Goal: Information Seeking & Learning: Learn about a topic

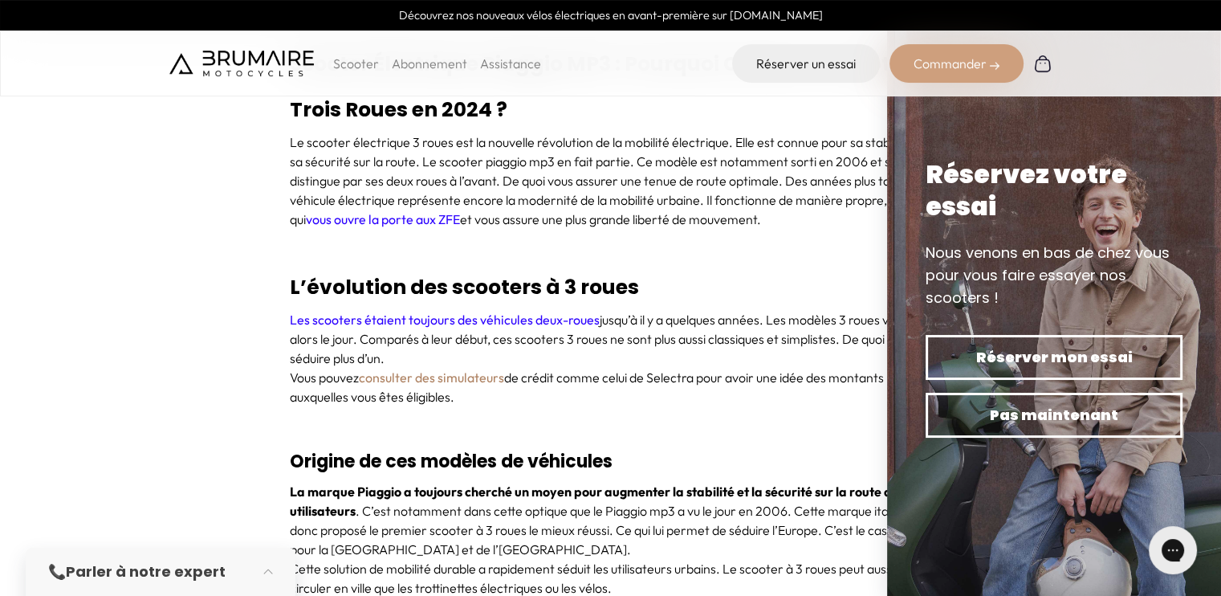
scroll to position [746, 0]
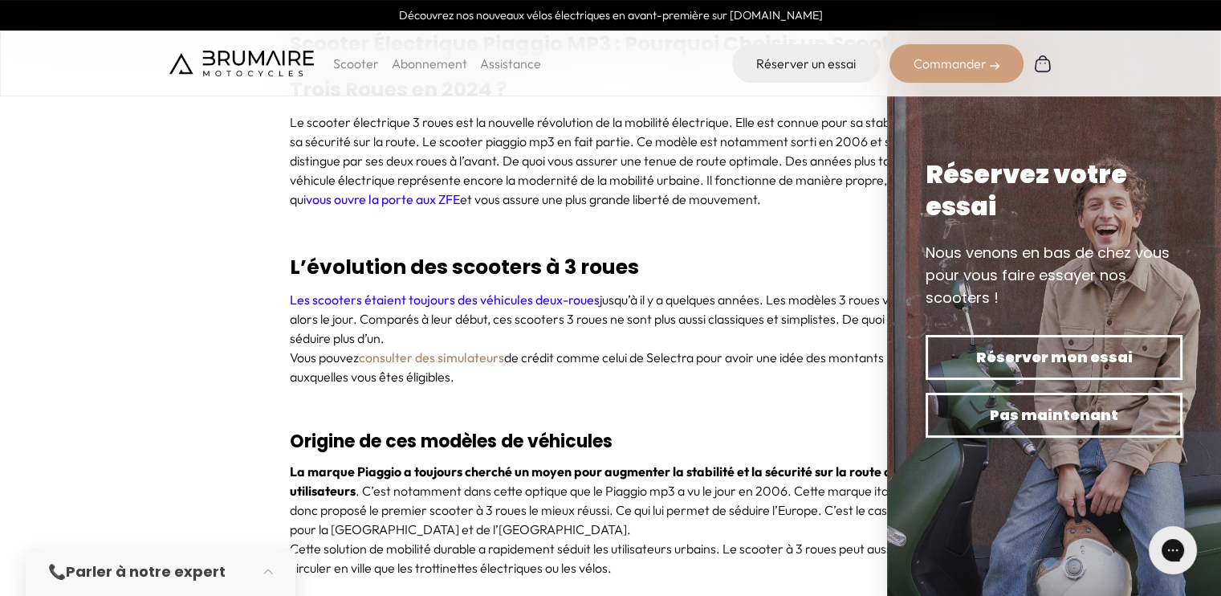
click at [854, 258] on h2 "L’évolution des scooters à 3 roues" at bounding box center [611, 267] width 642 height 46
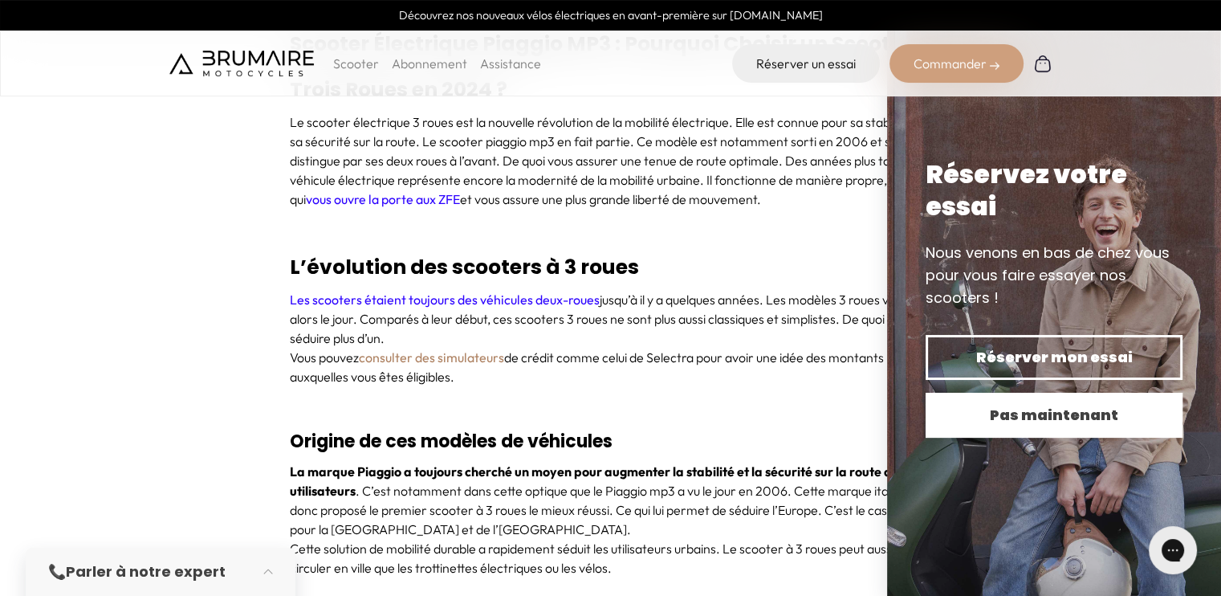
click at [1018, 420] on span "Pas maintenant" at bounding box center [1054, 415] width 201 height 22
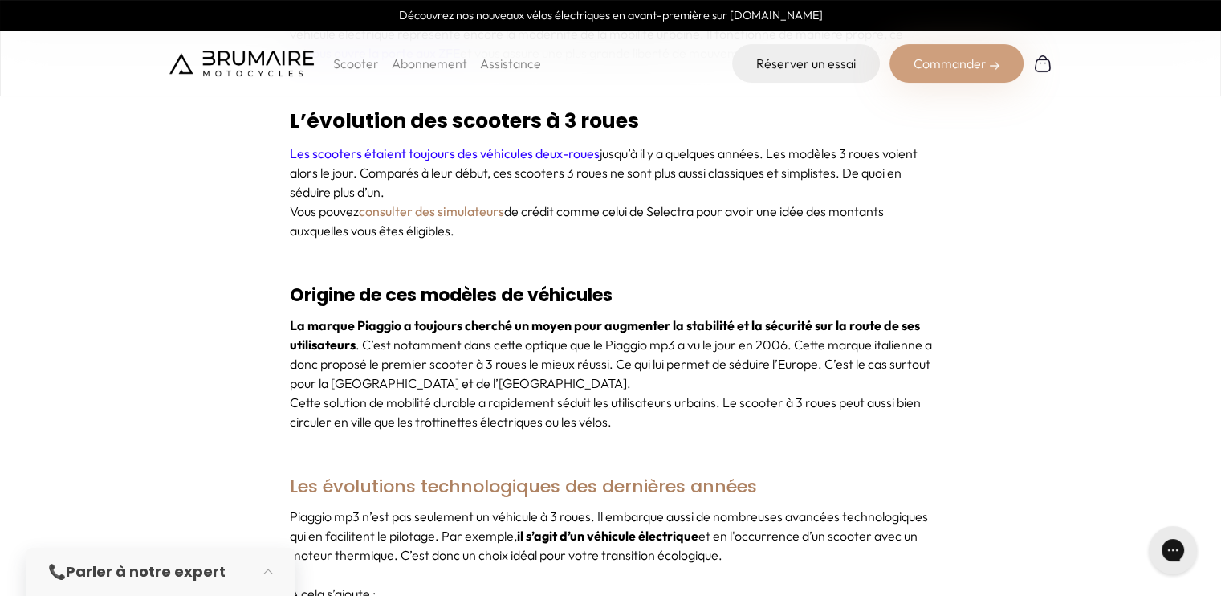
scroll to position [899, 0]
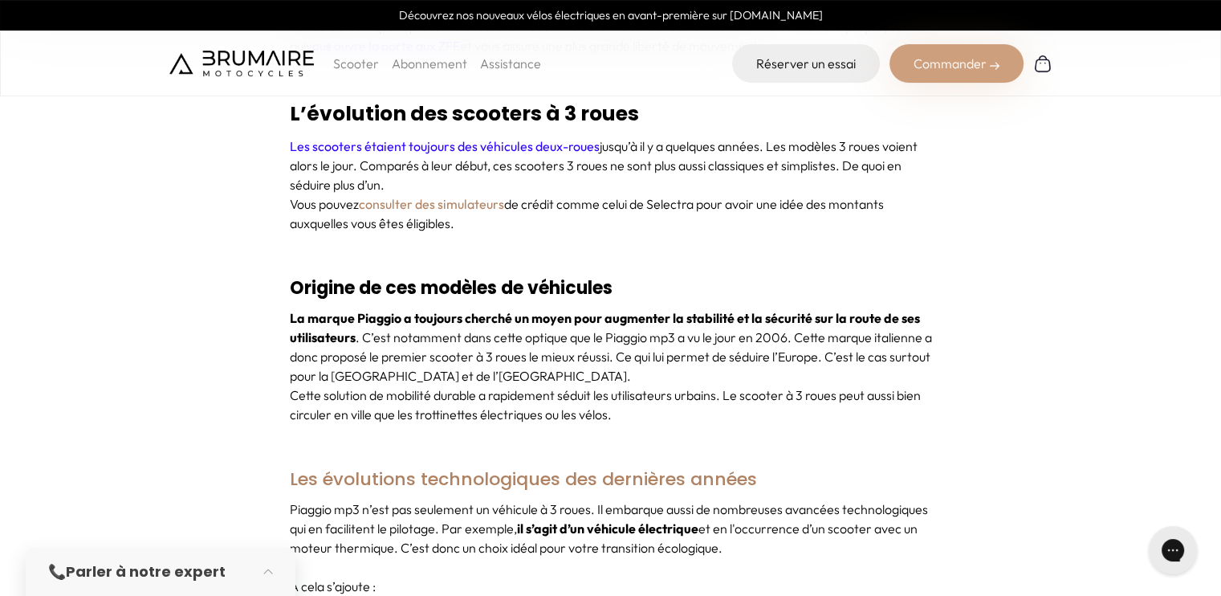
click at [446, 145] on link "Les scooters étaient toujours des véhicules deux-roues" at bounding box center [445, 146] width 310 height 16
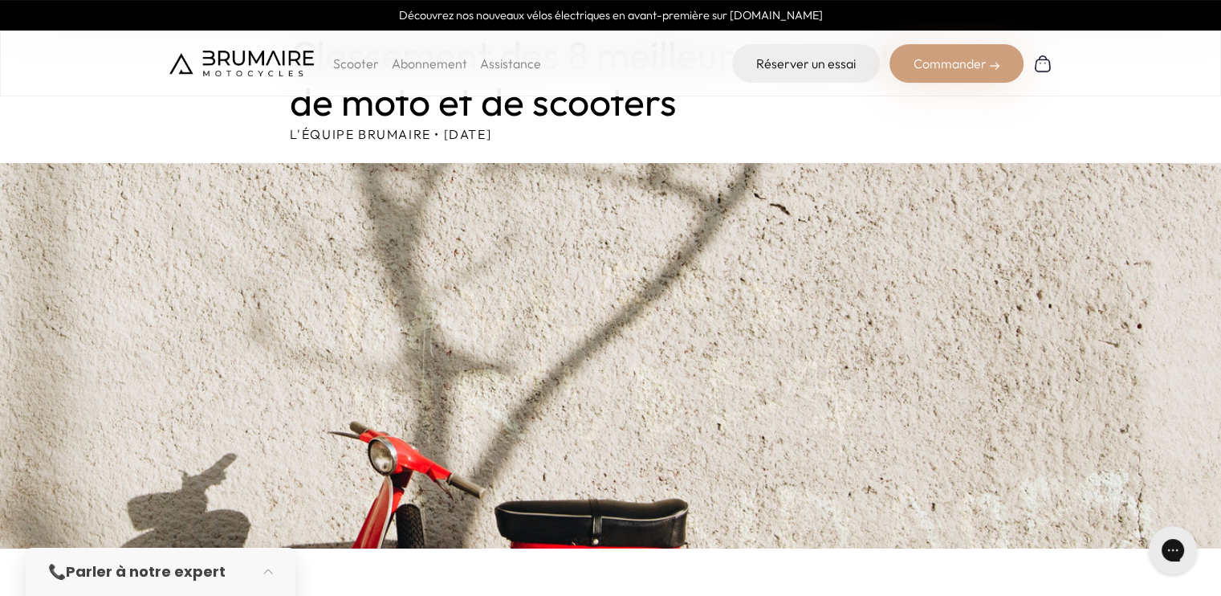
scroll to position [106, 0]
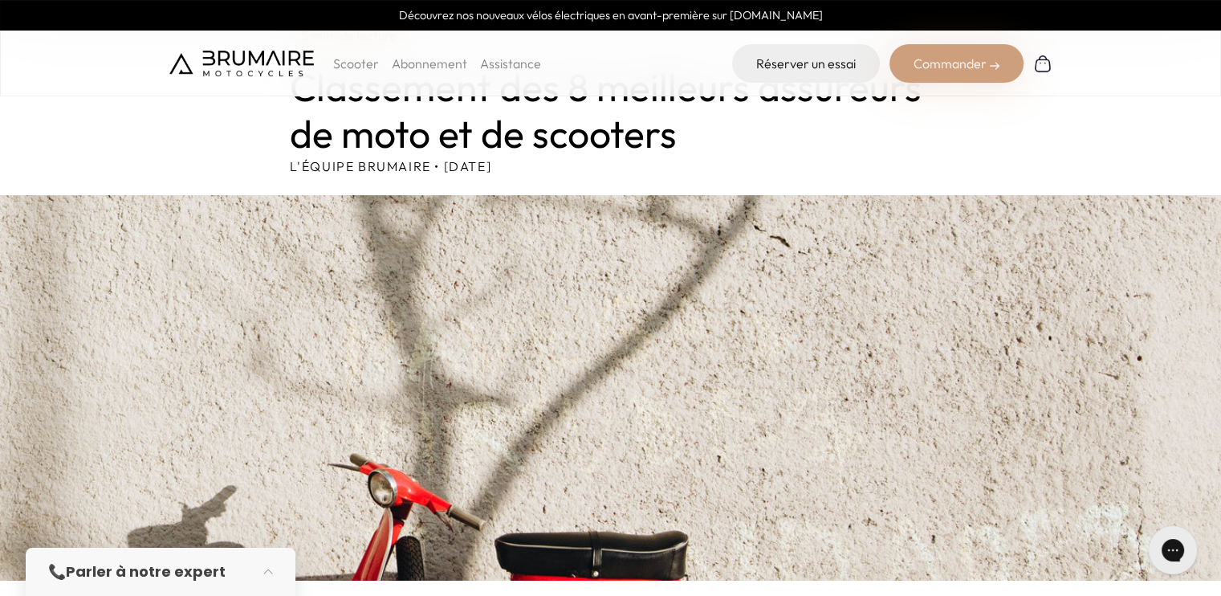
click at [346, 63] on p "Scooter" at bounding box center [356, 63] width 46 height 19
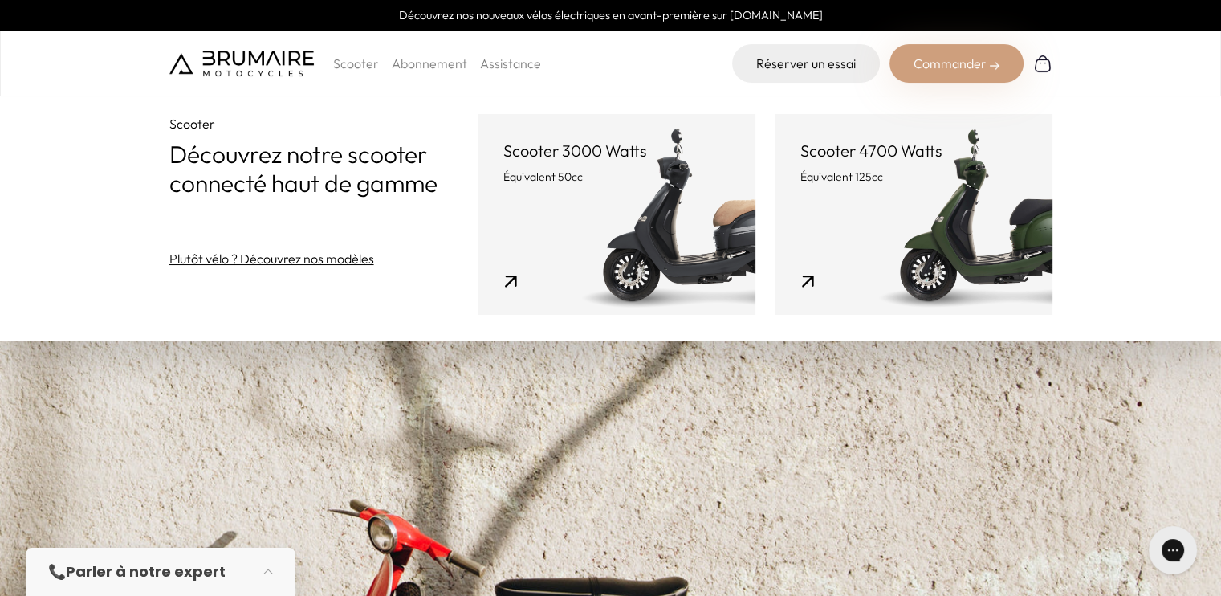
scroll to position [0, 0]
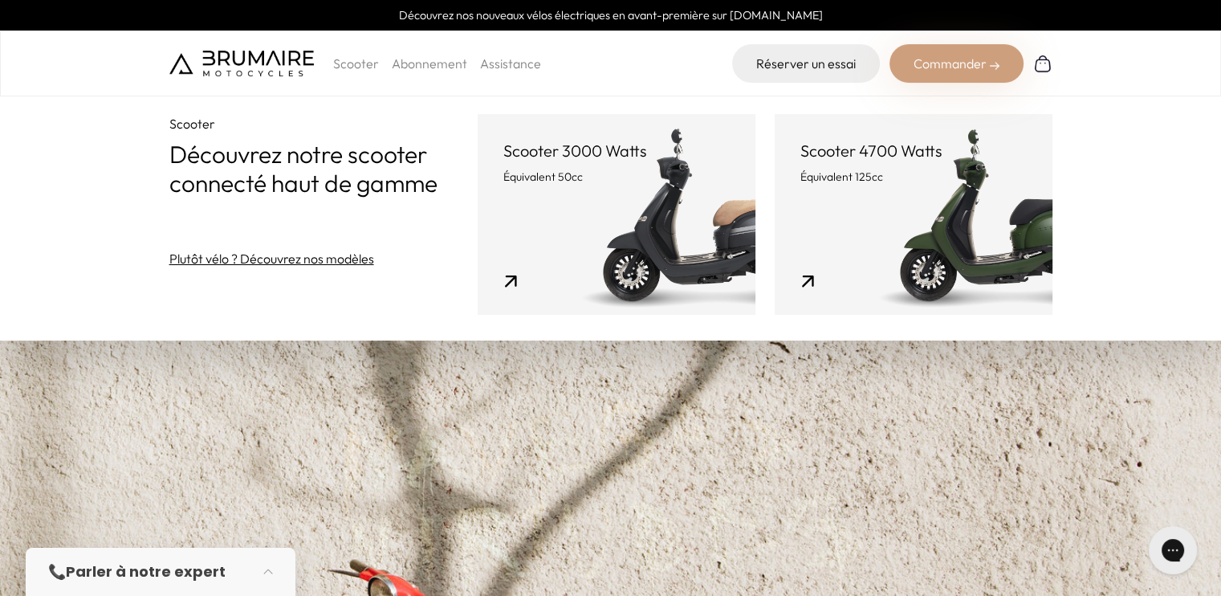
click at [989, 180] on p "Équivalent 125cc" at bounding box center [914, 177] width 226 height 16
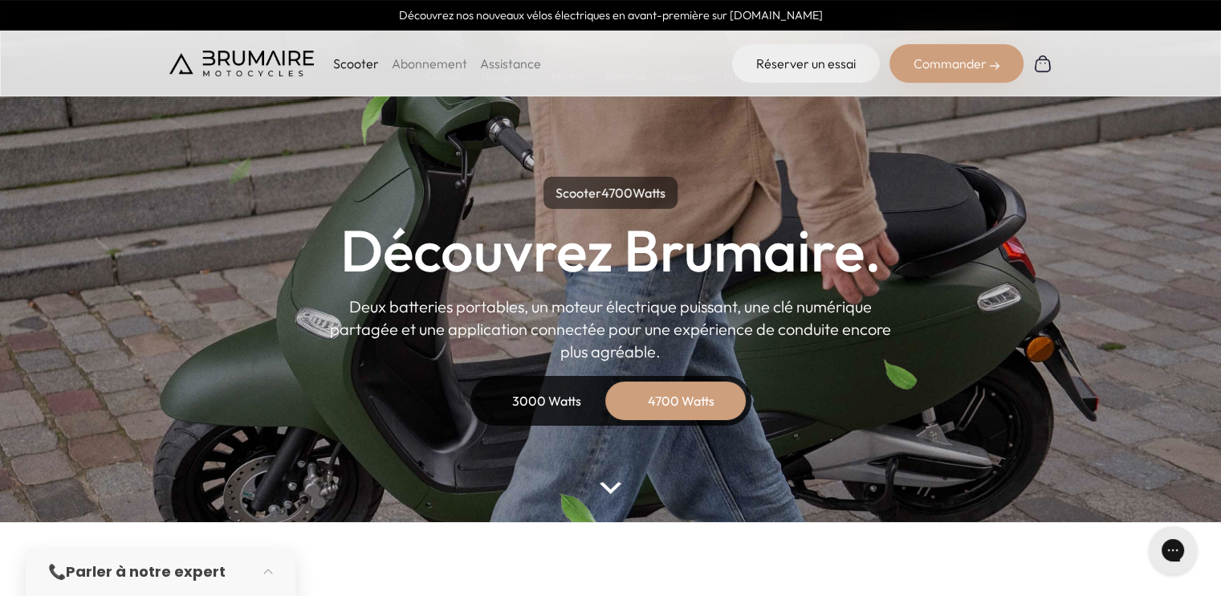
click at [543, 401] on div "3000 Watts" at bounding box center [547, 400] width 128 height 39
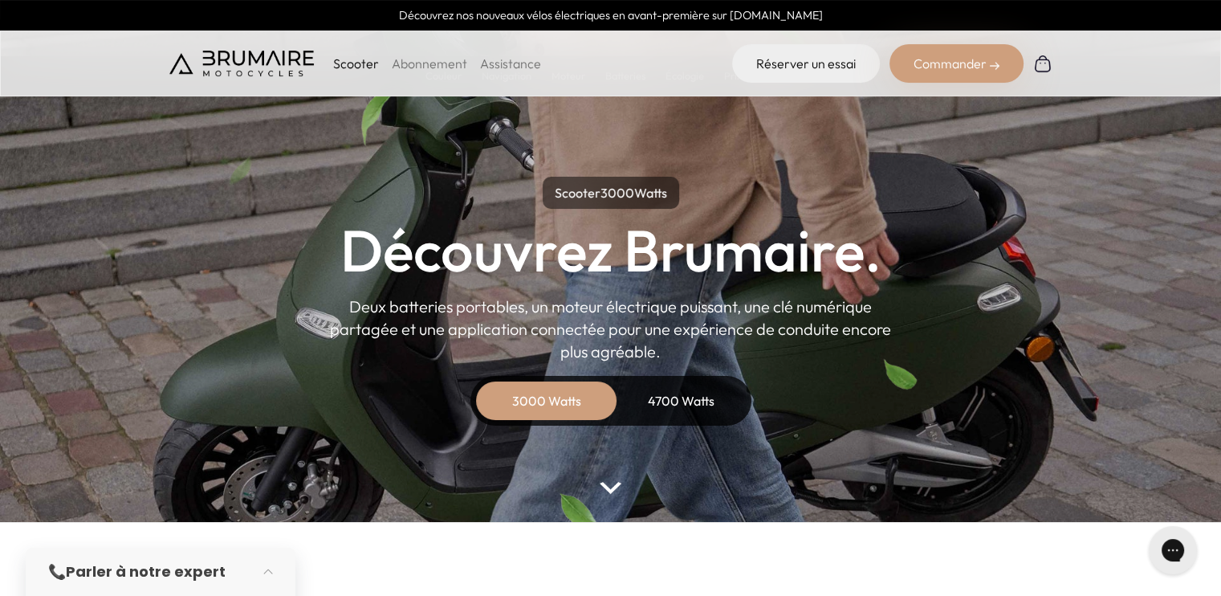
click at [662, 405] on div "4700 Watts" at bounding box center [682, 400] width 128 height 39
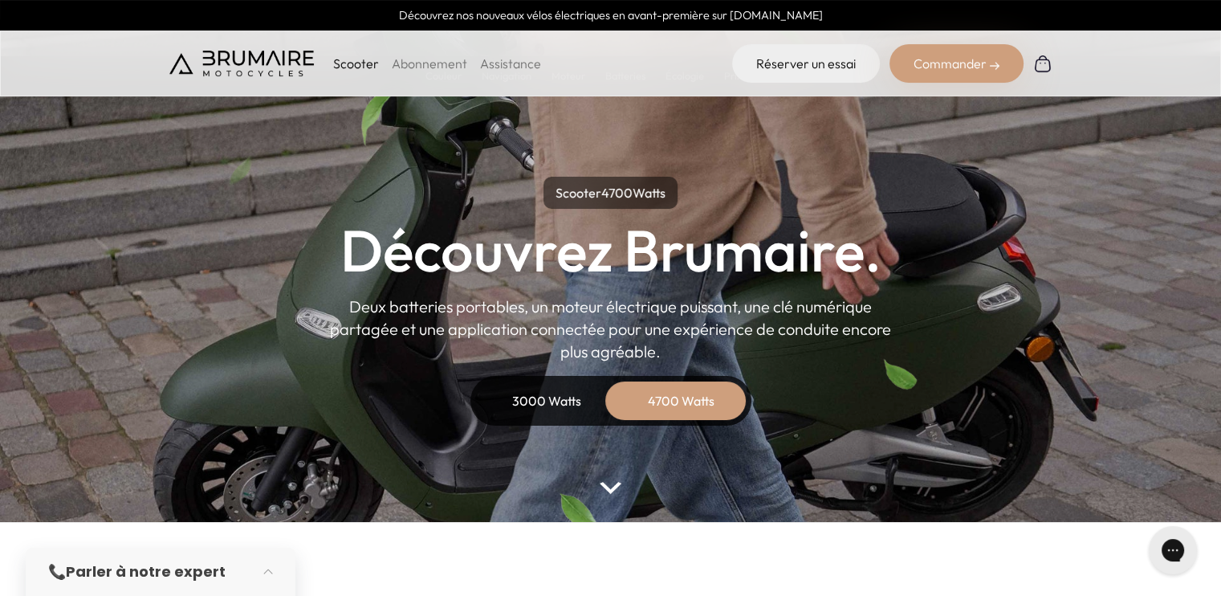
click at [548, 402] on div "3000 Watts" at bounding box center [547, 400] width 128 height 39
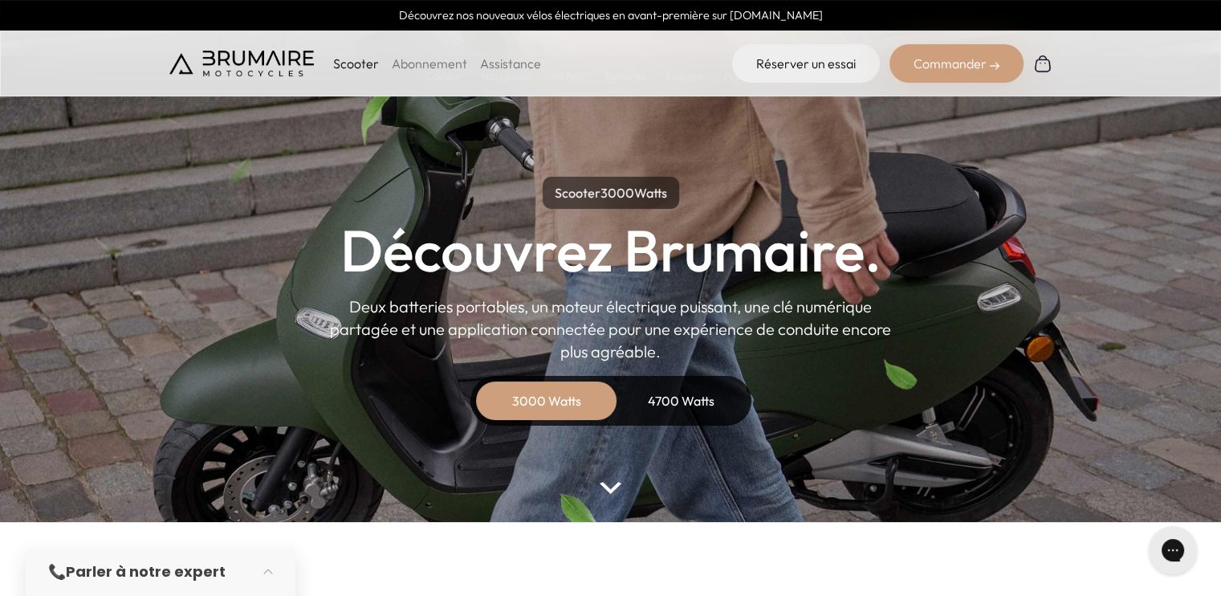
click at [952, 51] on div "Commander" at bounding box center [957, 63] width 134 height 39
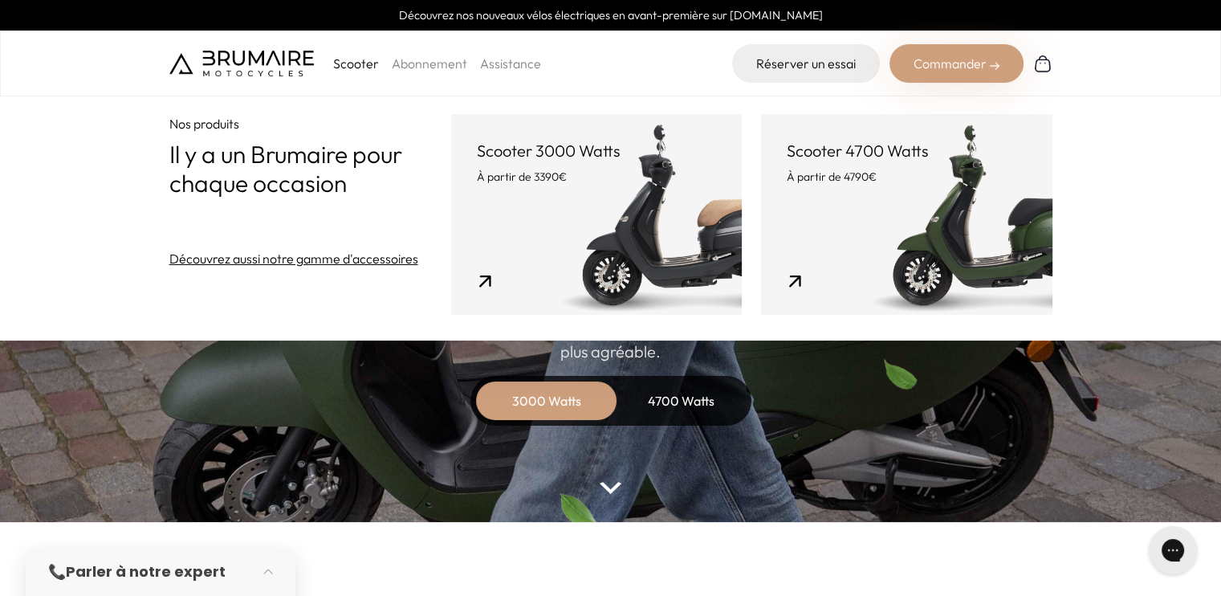
click at [351, 252] on link "Découvrez aussi notre gamme d'accessoires" at bounding box center [293, 258] width 249 height 19
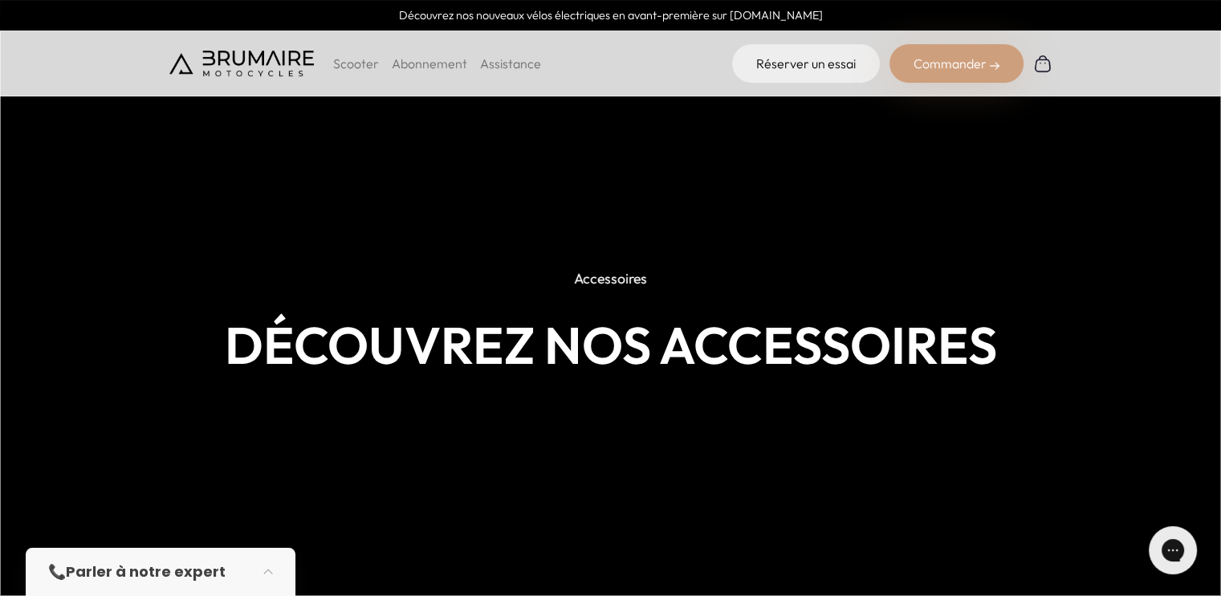
click at [351, 59] on p "Scooter" at bounding box center [356, 63] width 46 height 19
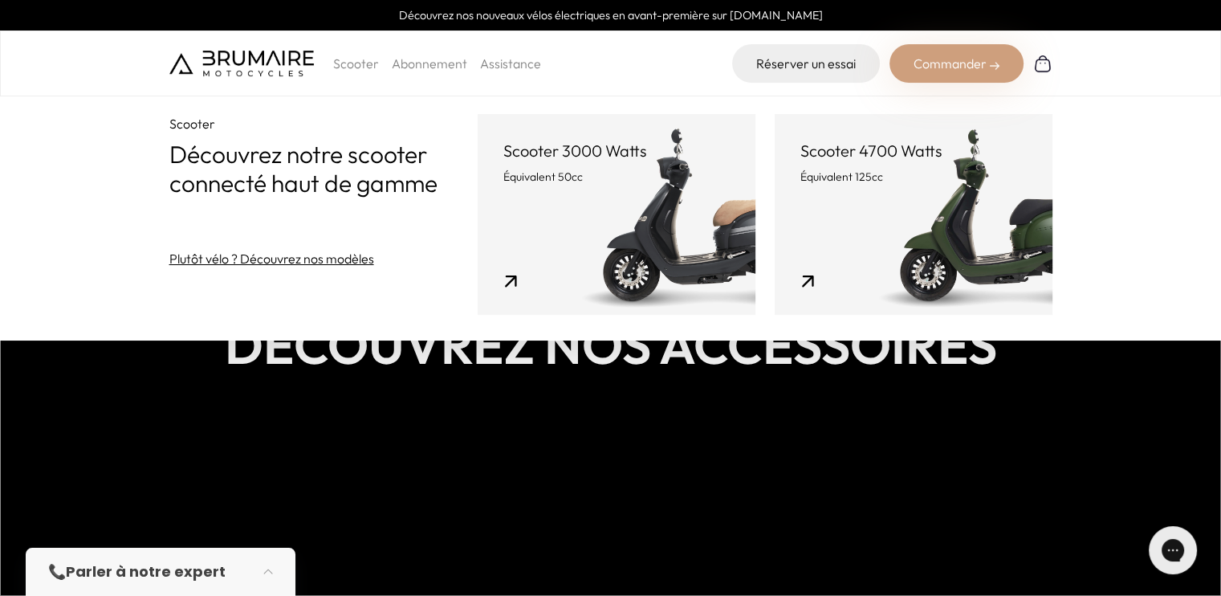
click at [281, 255] on link "Plutôt vélo ? Découvrez nos modèles" at bounding box center [271, 258] width 205 height 19
